Goal: Find specific page/section: Find specific page/section

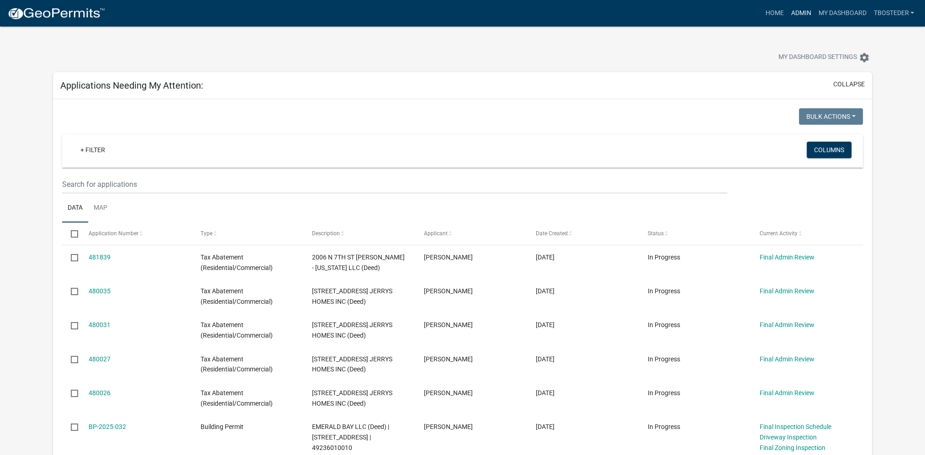
click at [806, 14] on link "Admin" at bounding box center [800, 13] width 27 height 17
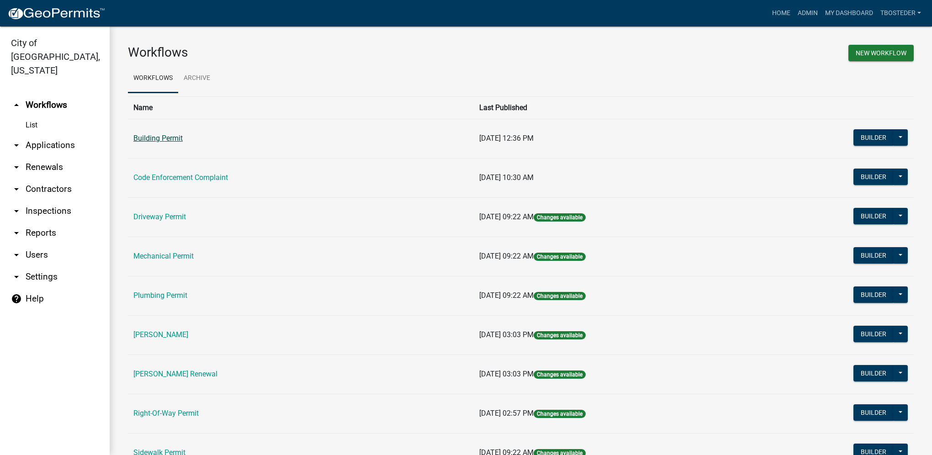
click at [173, 138] on link "Building Permit" at bounding box center [157, 138] width 49 height 9
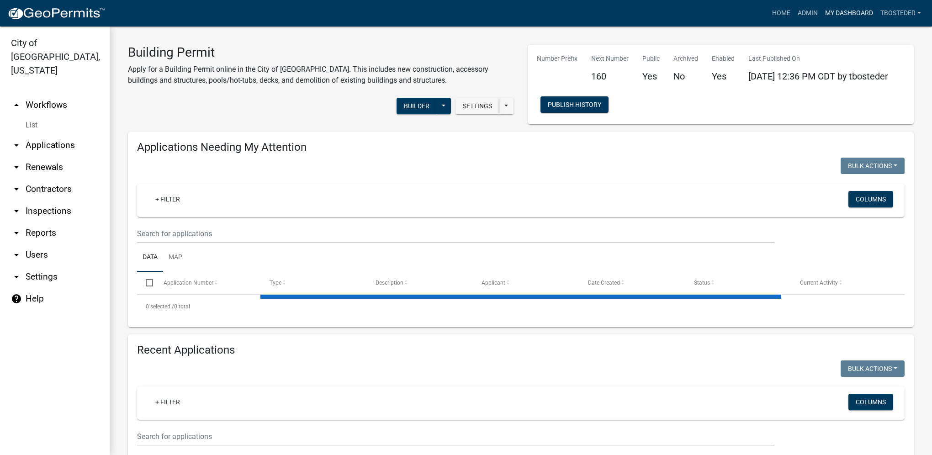
select select "1: 25"
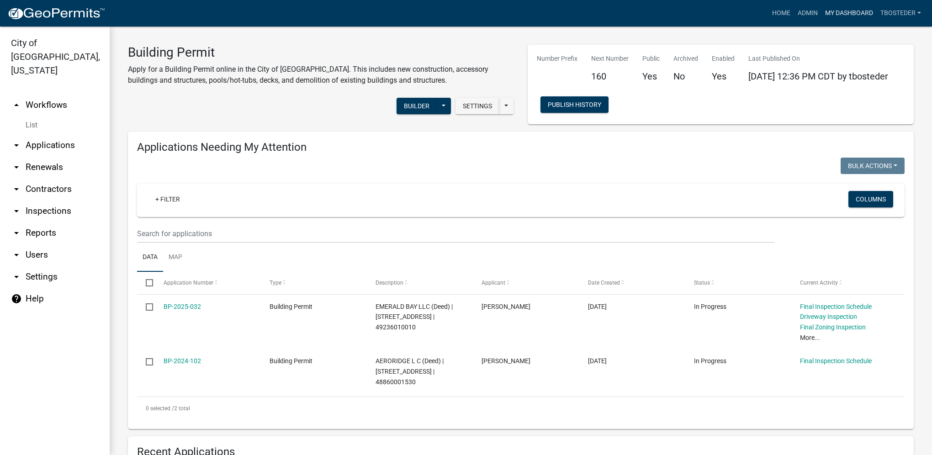
click at [851, 14] on link "My Dashboard" at bounding box center [848, 13] width 55 height 17
